Goal: Information Seeking & Learning: Learn about a topic

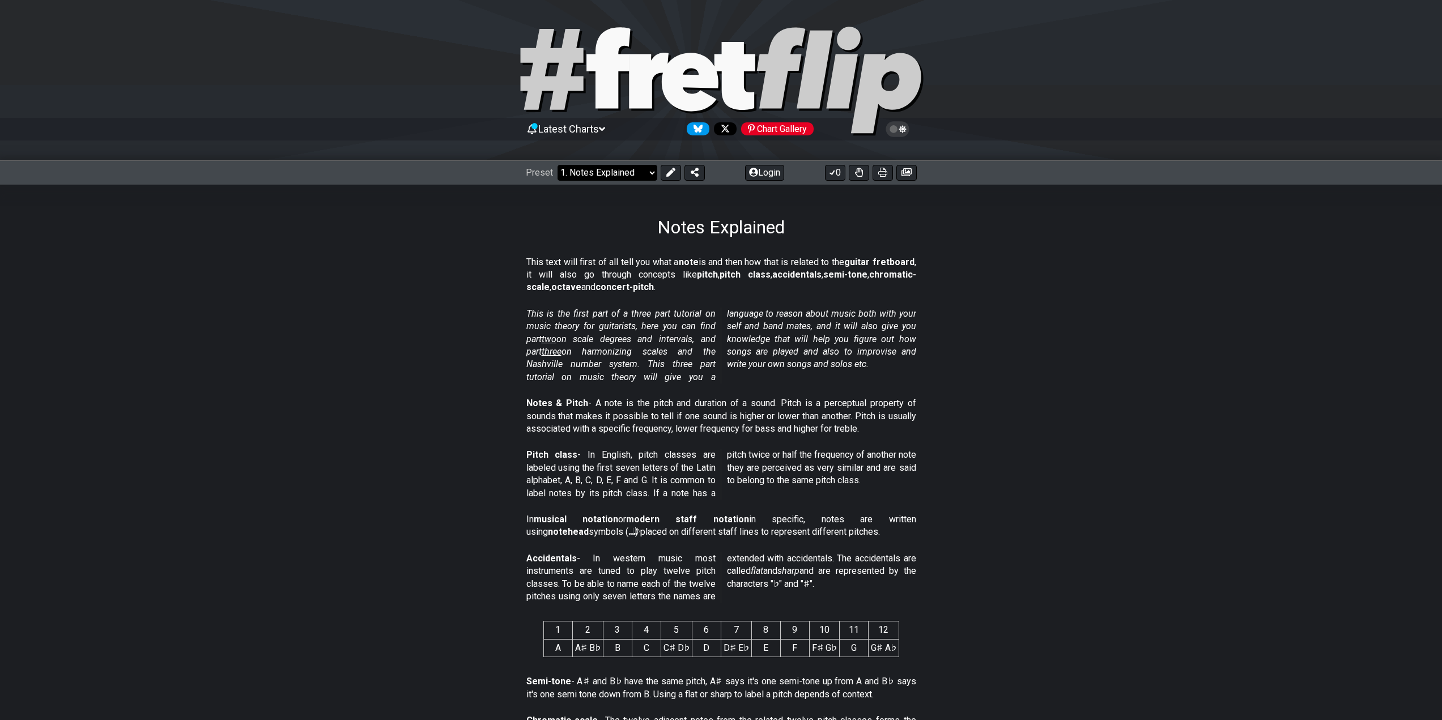
click at [652, 173] on select "Welcome to #fretflip! Initial Preset Custom Preset Minor Pentatonic Major Penta…" at bounding box center [607, 173] width 100 height 16
click at [995, 340] on section "This is the first part of a three part tutorial on music theory for guitarists,…" at bounding box center [721, 348] width 884 height 90
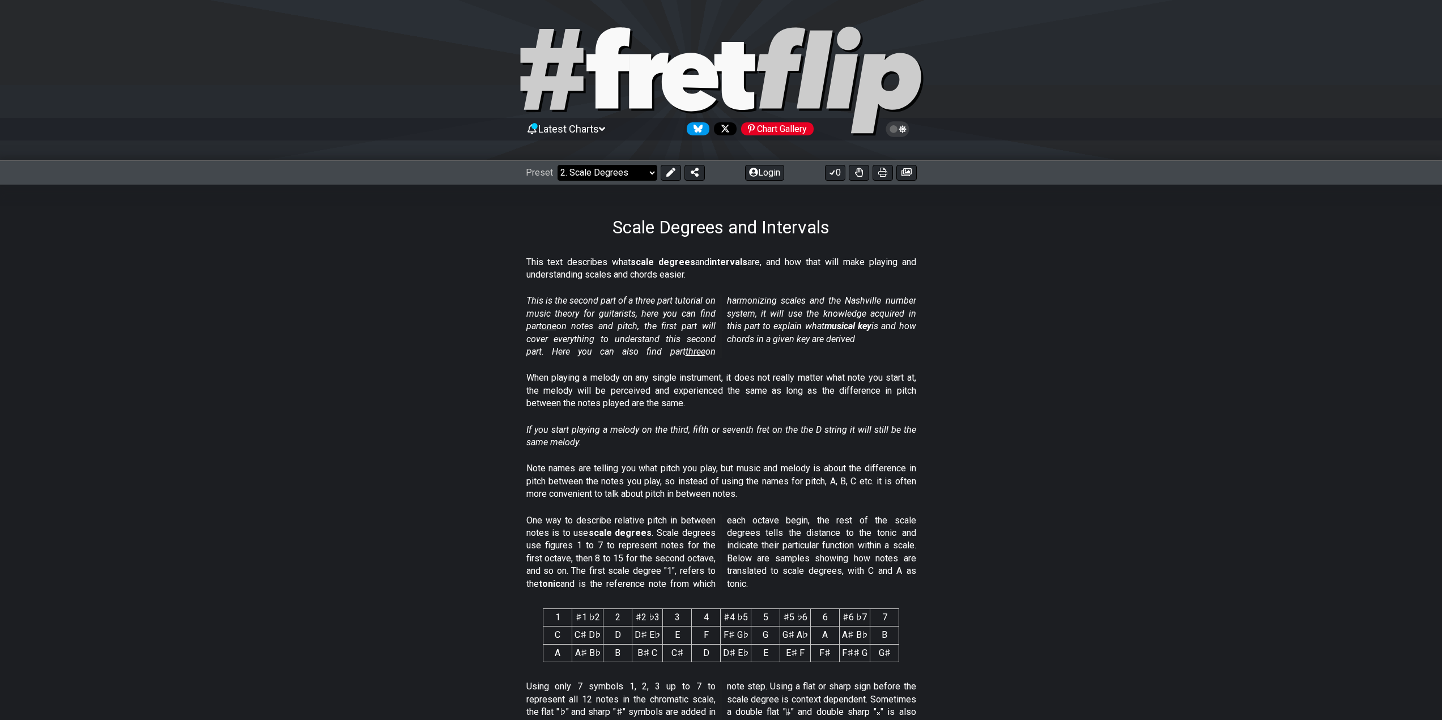
click at [648, 177] on select "Welcome to #fretflip! Initial Preset Custom Preset Minor Pentatonic Major Penta…" at bounding box center [607, 173] width 100 height 16
click at [557, 165] on select "Welcome to #fretflip! Initial Preset Custom Preset Minor Pentatonic Major Penta…" at bounding box center [607, 173] width 100 height 16
select select "/welcome"
select select "C"
